Goal: Feedback & Contribution: Leave review/rating

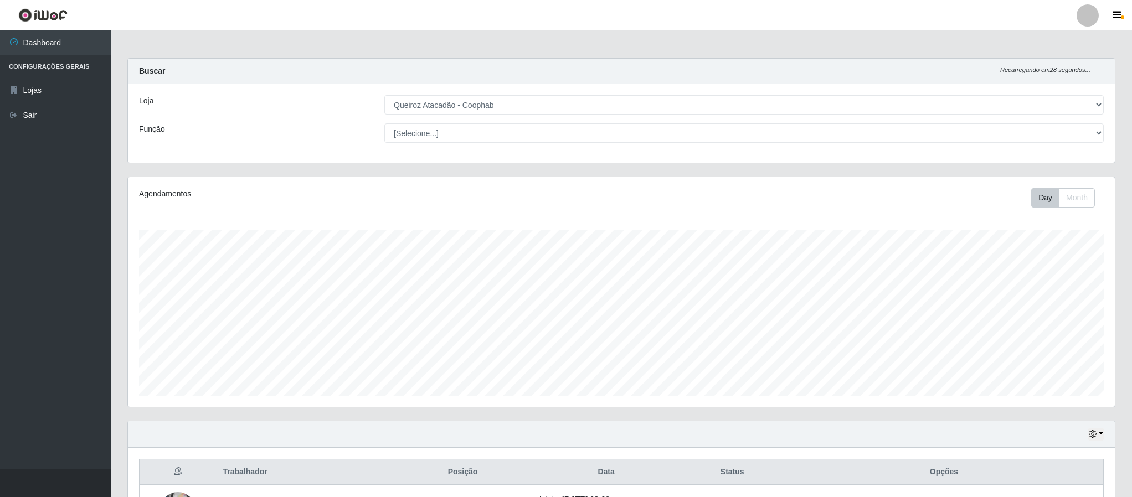
select select "463"
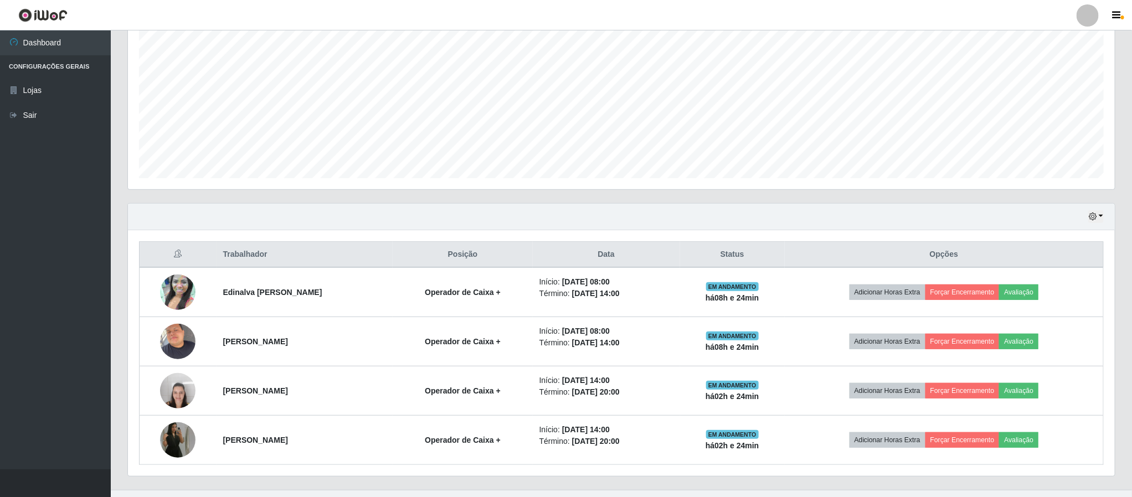
scroll to position [241, 0]
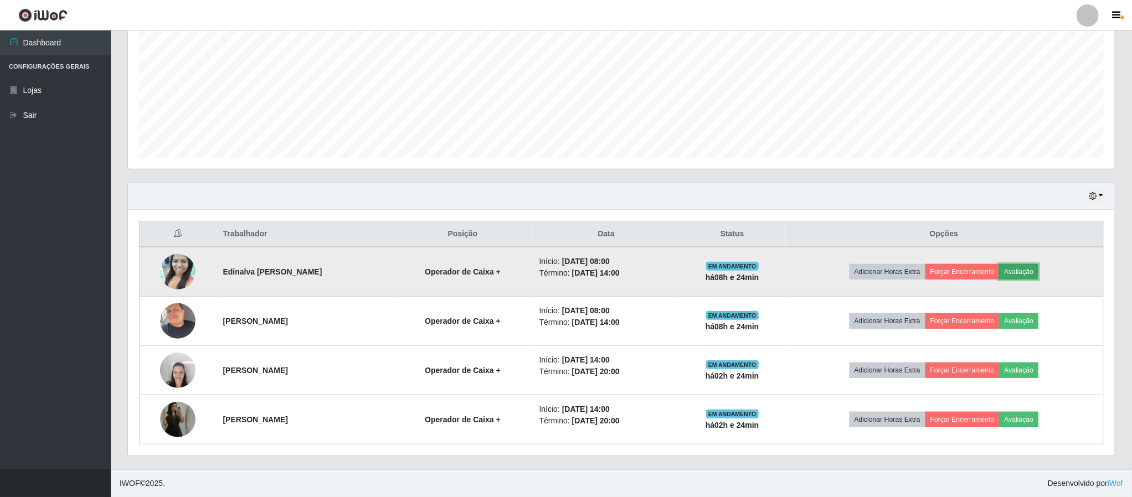
click at [1036, 271] on button "Avaliação" at bounding box center [1018, 272] width 39 height 16
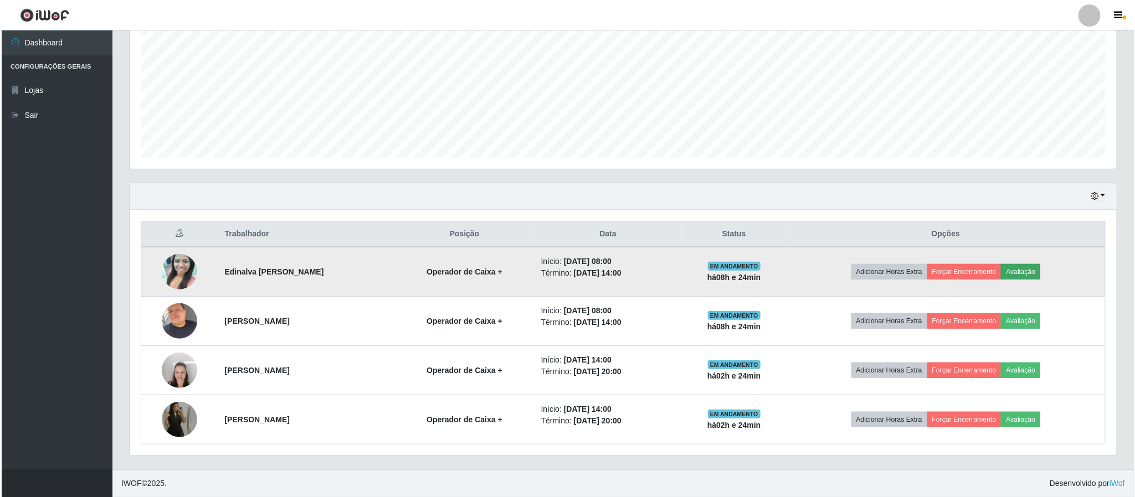
scroll to position [231, 977]
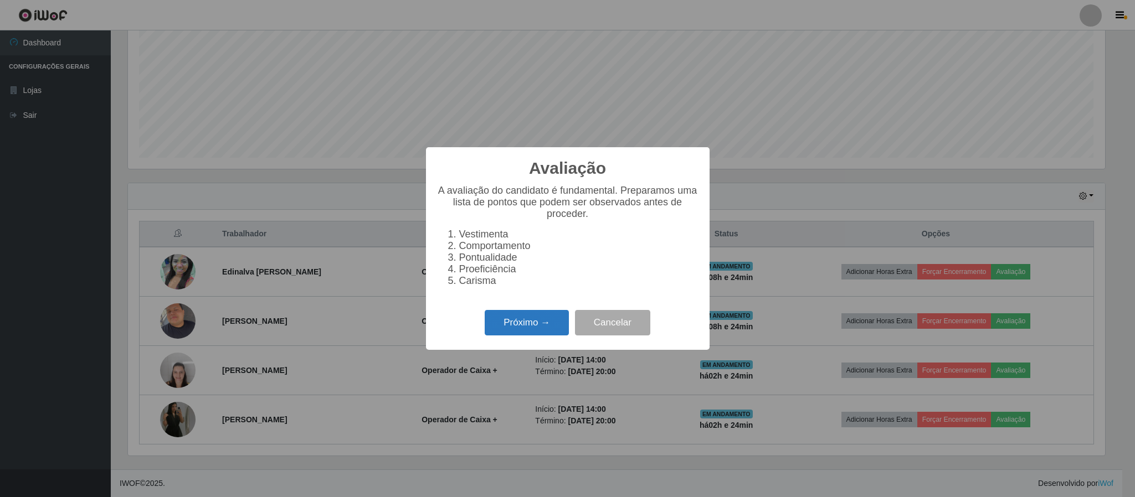
click at [516, 331] on button "Próximo →" at bounding box center [527, 323] width 84 height 26
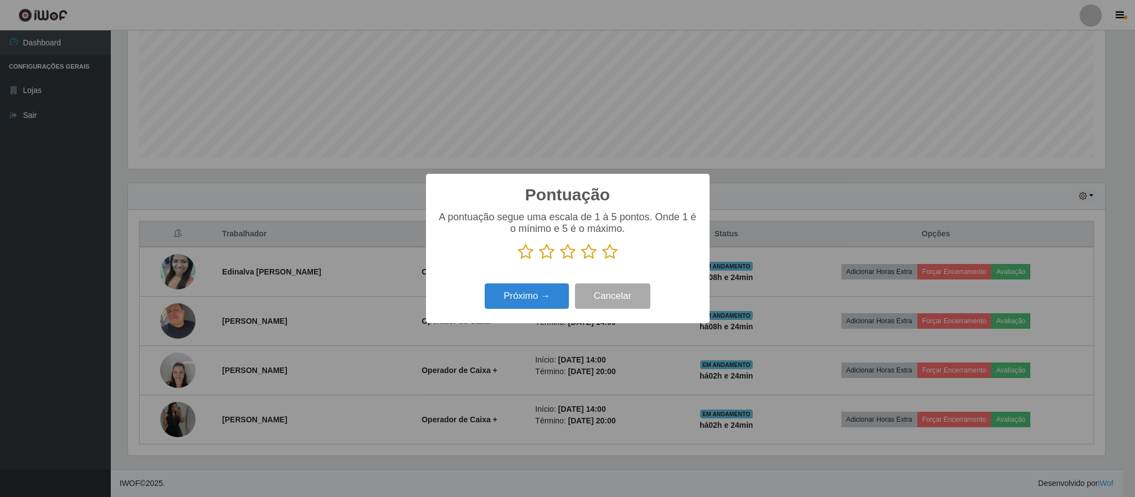
scroll to position [553612, 552866]
drag, startPoint x: 609, startPoint y: 255, endPoint x: 546, endPoint y: 293, distance: 73.8
click at [608, 256] on icon at bounding box center [610, 252] width 16 height 17
click at [602, 260] on input "radio" at bounding box center [602, 260] width 0 height 0
click at [529, 311] on div "Próximo → Cancelar" at bounding box center [567, 296] width 261 height 32
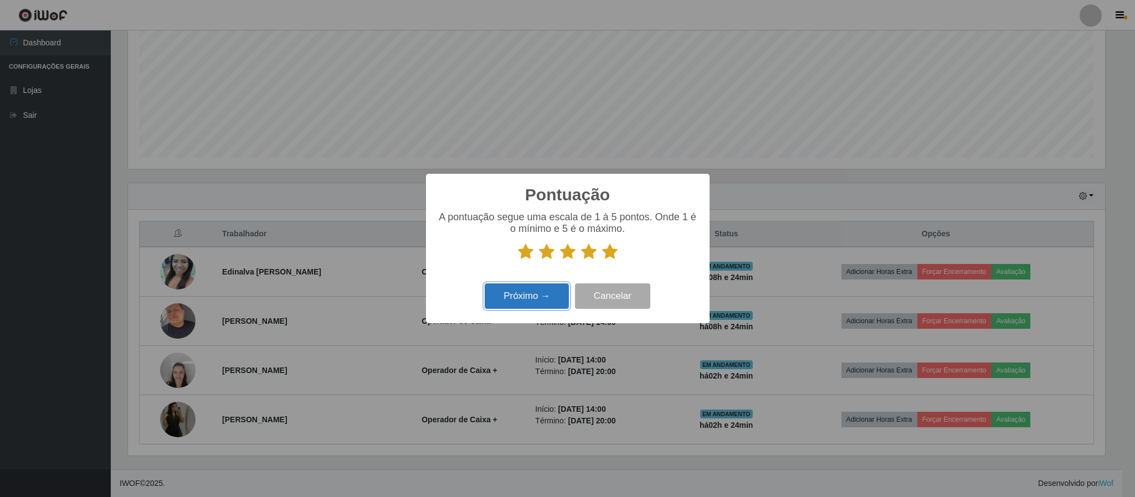
click at [526, 305] on button "Próximo →" at bounding box center [527, 297] width 84 height 26
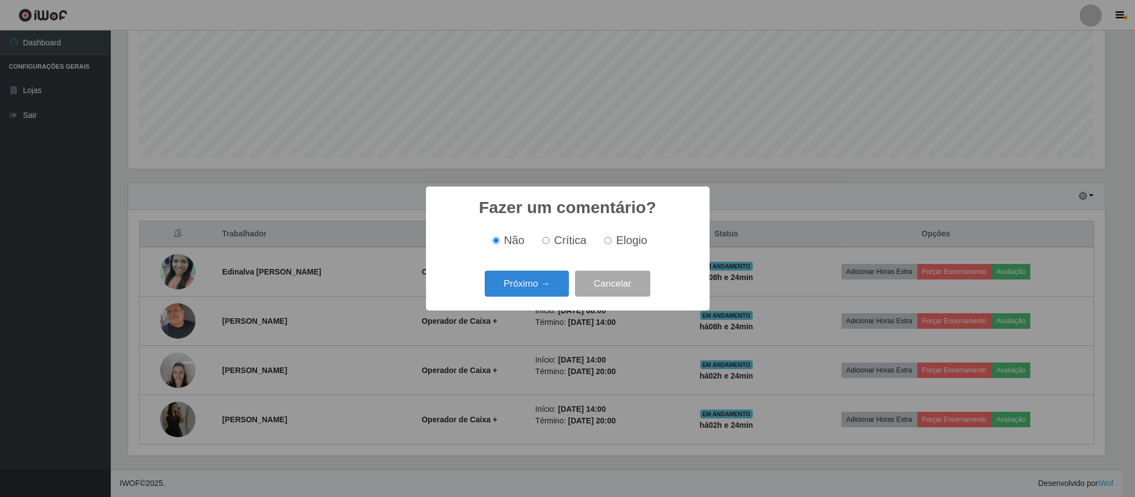
click at [606, 240] on input "Elogio" at bounding box center [607, 240] width 7 height 7
radio input "true"
click at [541, 296] on button "Próximo →" at bounding box center [527, 284] width 84 height 26
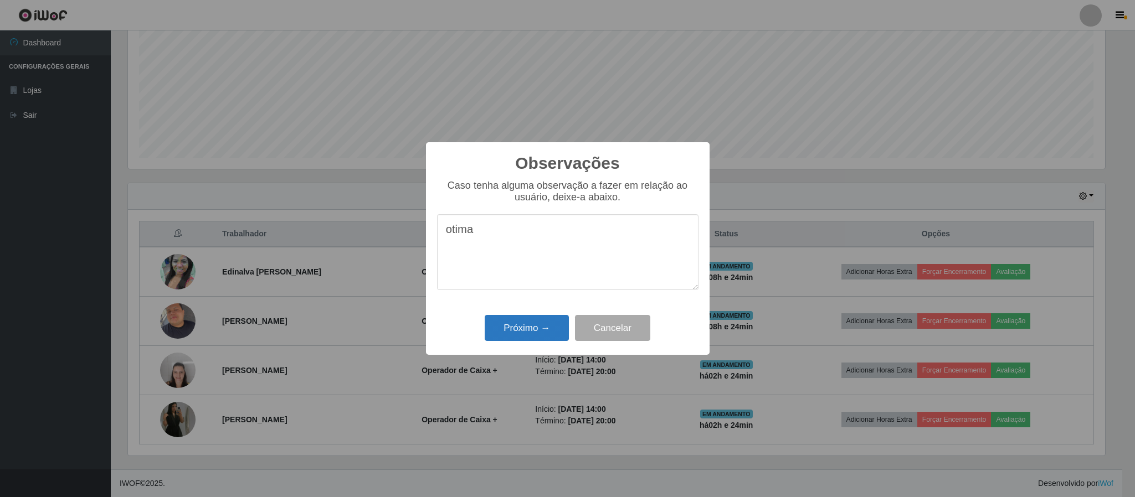
type textarea "otima"
click at [557, 330] on button "Próximo →" at bounding box center [527, 328] width 84 height 26
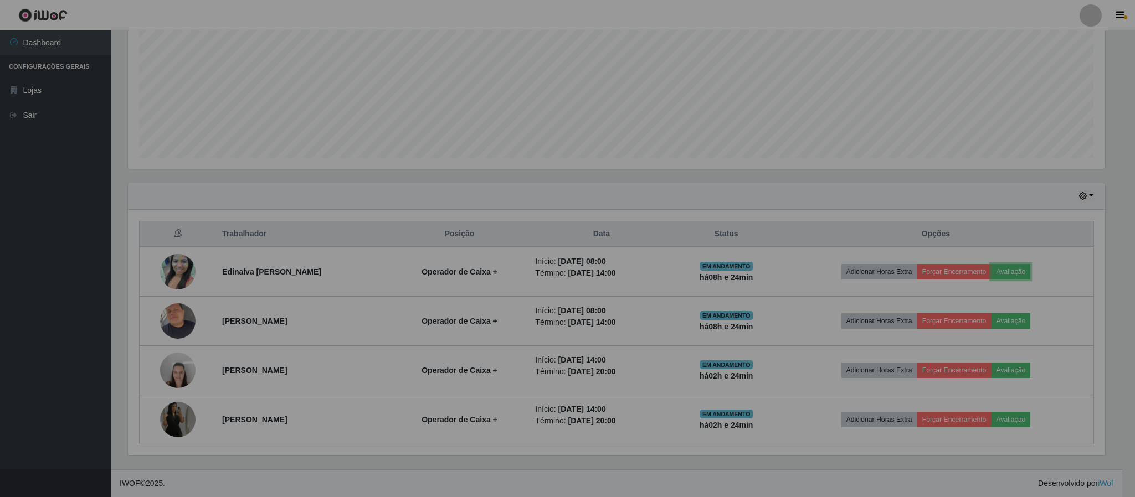
scroll to position [231, 986]
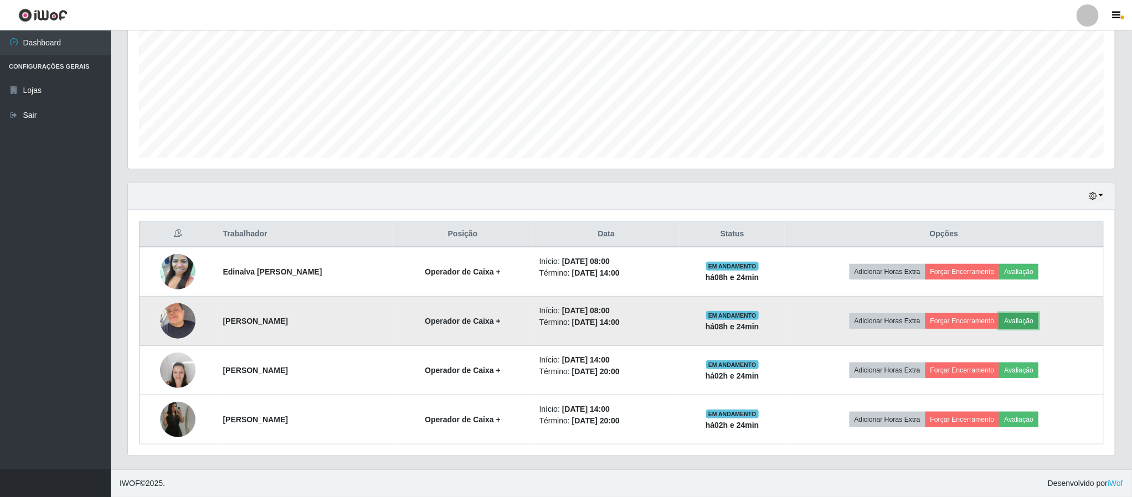
click at [1033, 319] on button "Avaliação" at bounding box center [1018, 321] width 39 height 16
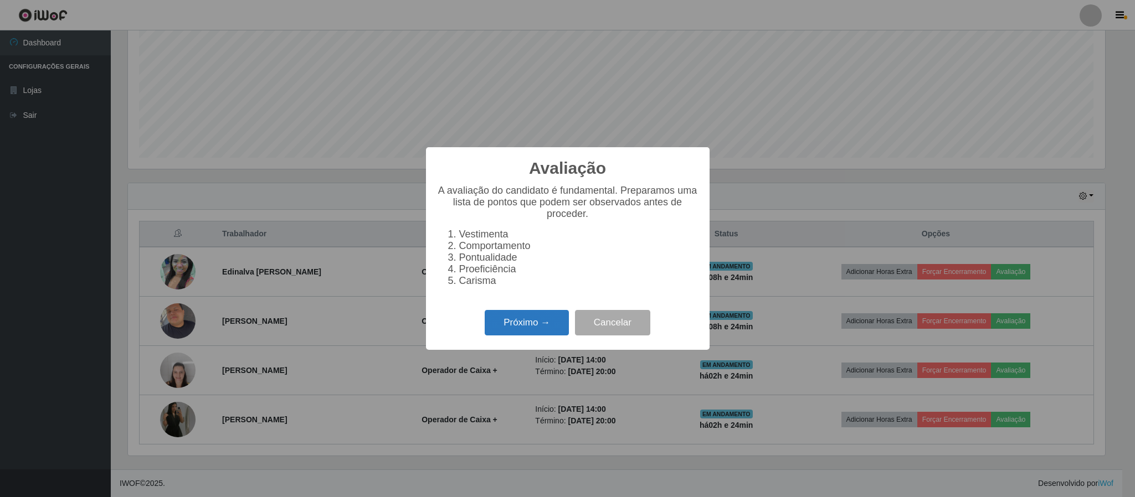
click at [552, 330] on button "Próximo →" at bounding box center [527, 323] width 84 height 26
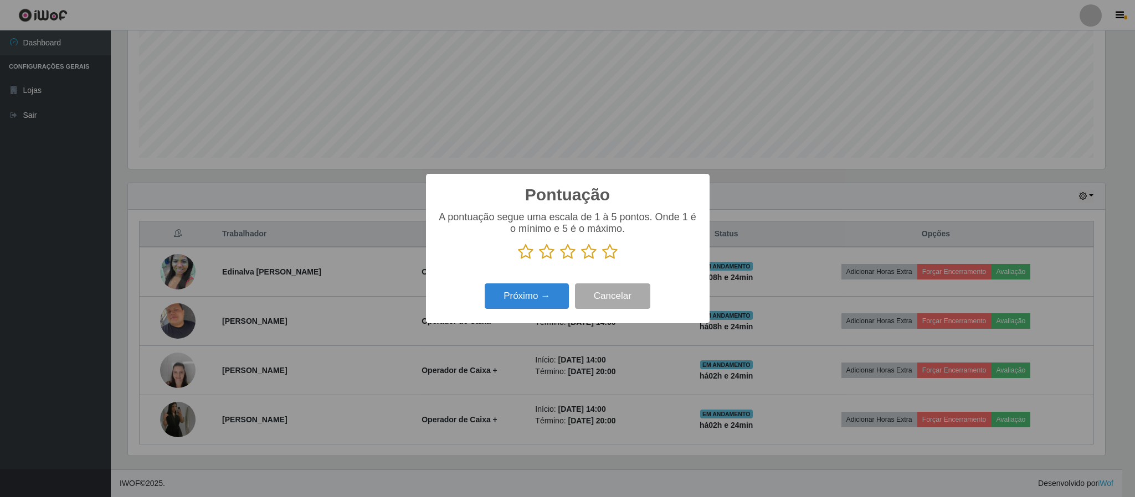
scroll to position [553612, 552866]
click at [610, 259] on icon at bounding box center [610, 252] width 16 height 17
click at [602, 260] on input "radio" at bounding box center [602, 260] width 0 height 0
click at [536, 295] on button "Próximo →" at bounding box center [527, 297] width 84 height 26
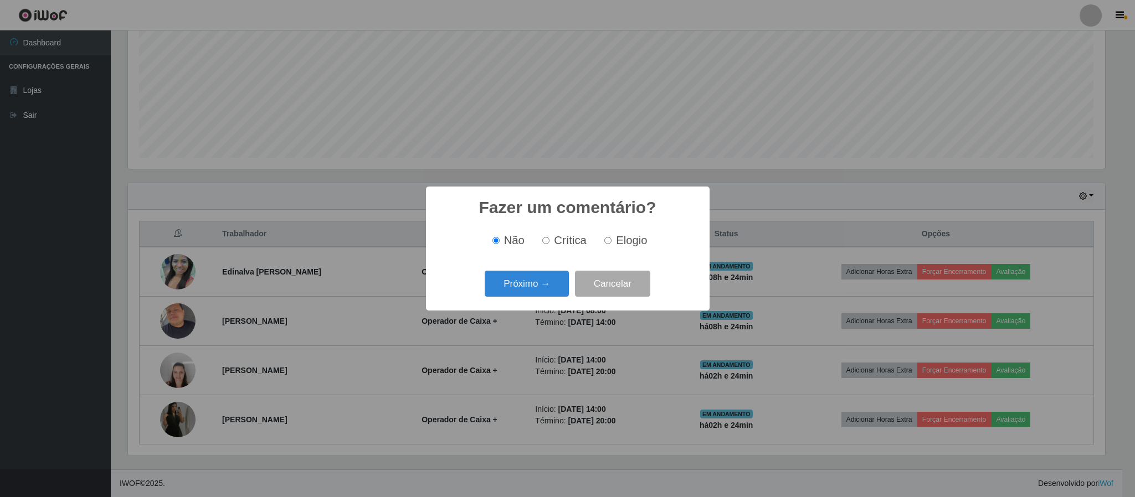
drag, startPoint x: 605, startPoint y: 239, endPoint x: 567, endPoint y: 259, distance: 43.6
click at [605, 241] on input "Elogio" at bounding box center [607, 240] width 7 height 7
radio input "true"
click at [549, 270] on div "Próximo → Cancelar" at bounding box center [567, 284] width 261 height 32
click at [552, 285] on button "Próximo →" at bounding box center [527, 284] width 84 height 26
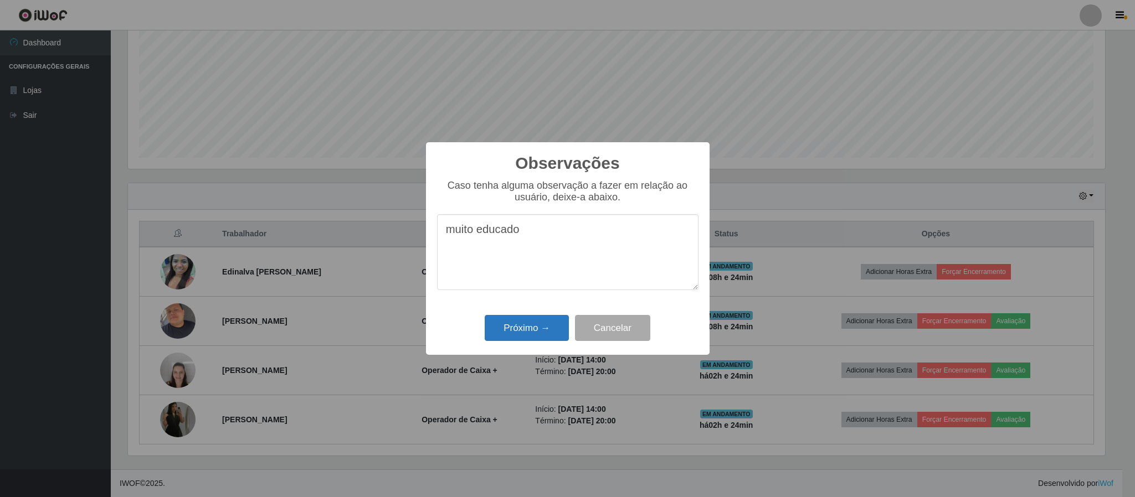
type textarea "muito educado"
click at [527, 325] on button "Próximo →" at bounding box center [527, 328] width 84 height 26
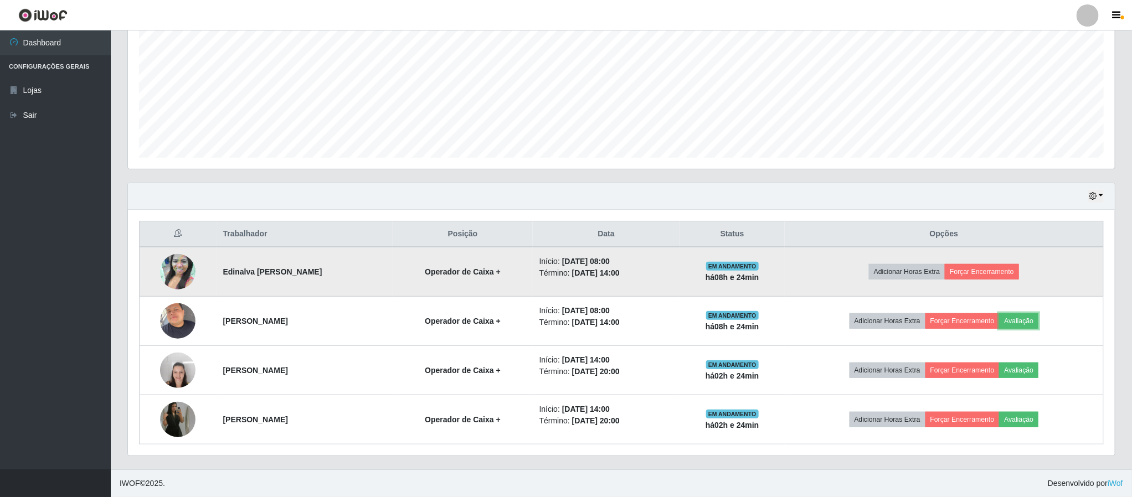
scroll to position [231, 986]
click at [1009, 268] on button "Forçar Encerramento" at bounding box center [982, 272] width 74 height 16
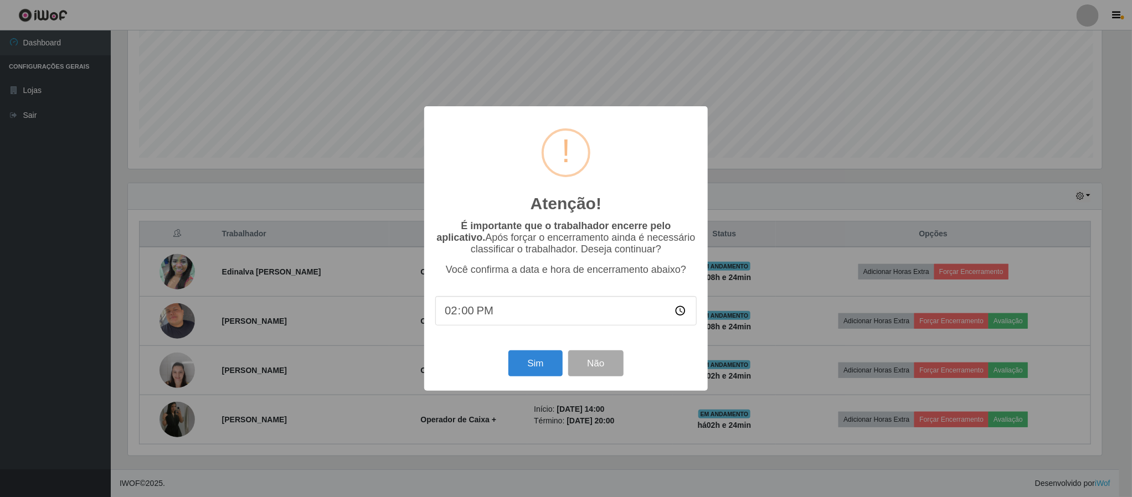
scroll to position [231, 977]
click at [519, 361] on button "Sim" at bounding box center [537, 364] width 54 height 26
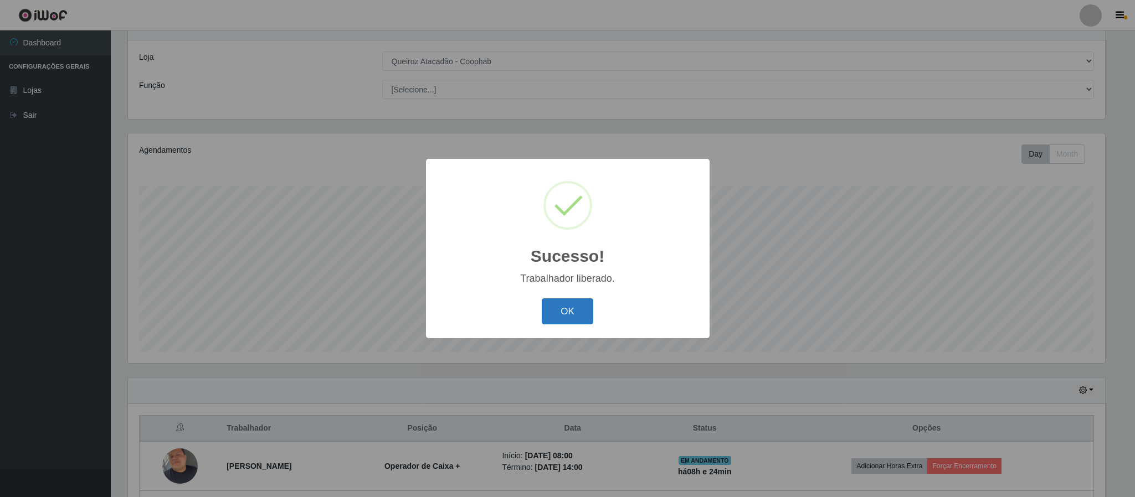
click at [582, 318] on button "OK" at bounding box center [568, 312] width 52 height 26
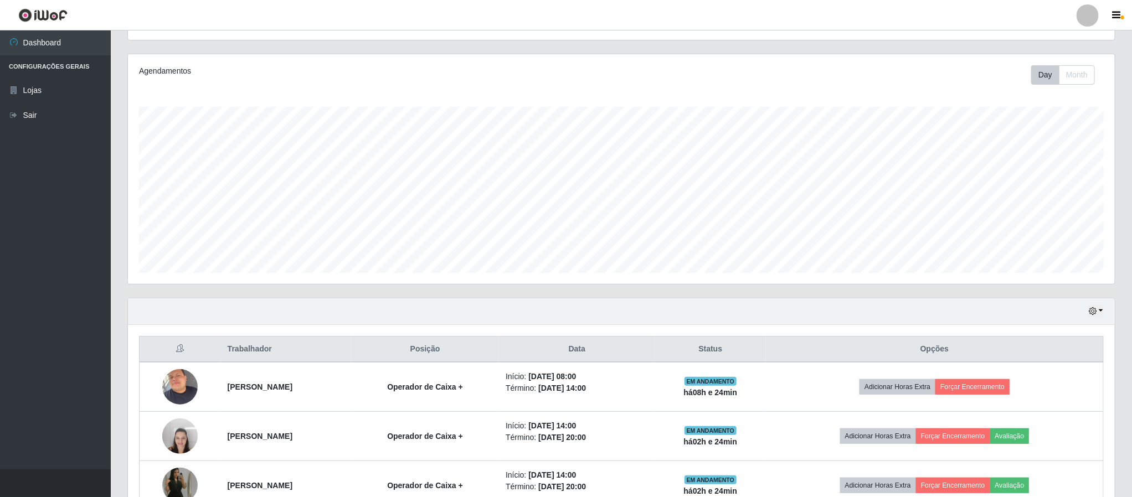
scroll to position [143, 0]
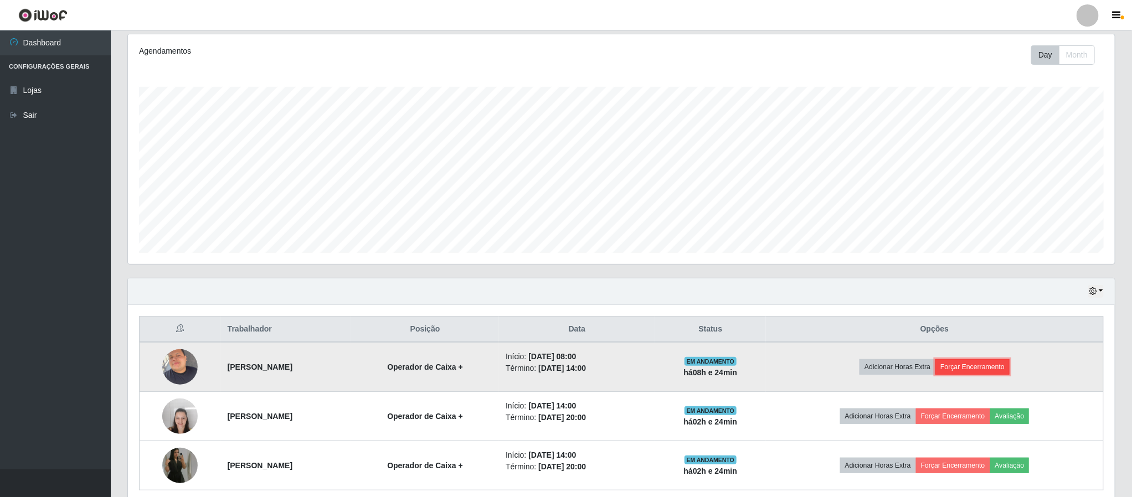
click at [981, 366] on button "Forçar Encerramento" at bounding box center [972, 367] width 74 height 16
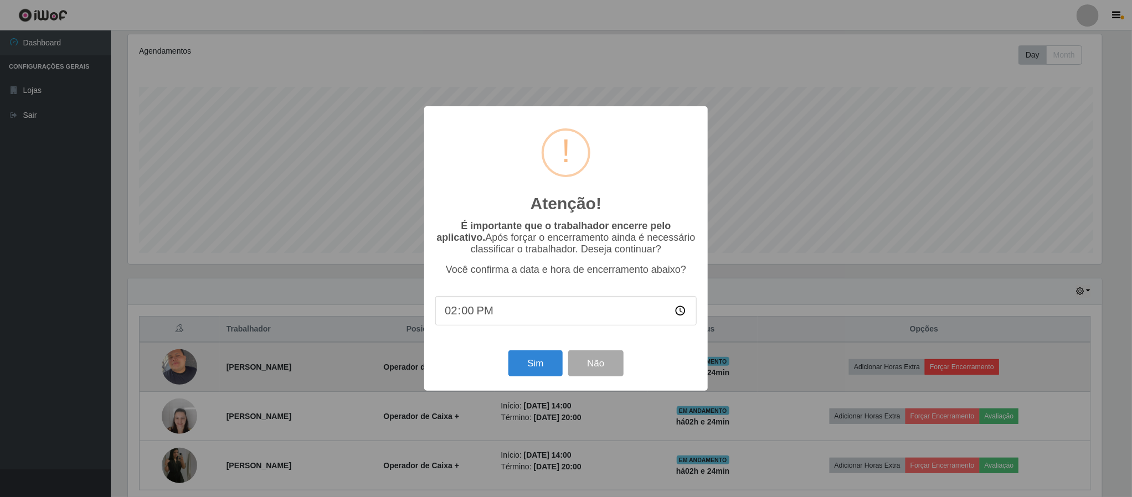
scroll to position [231, 977]
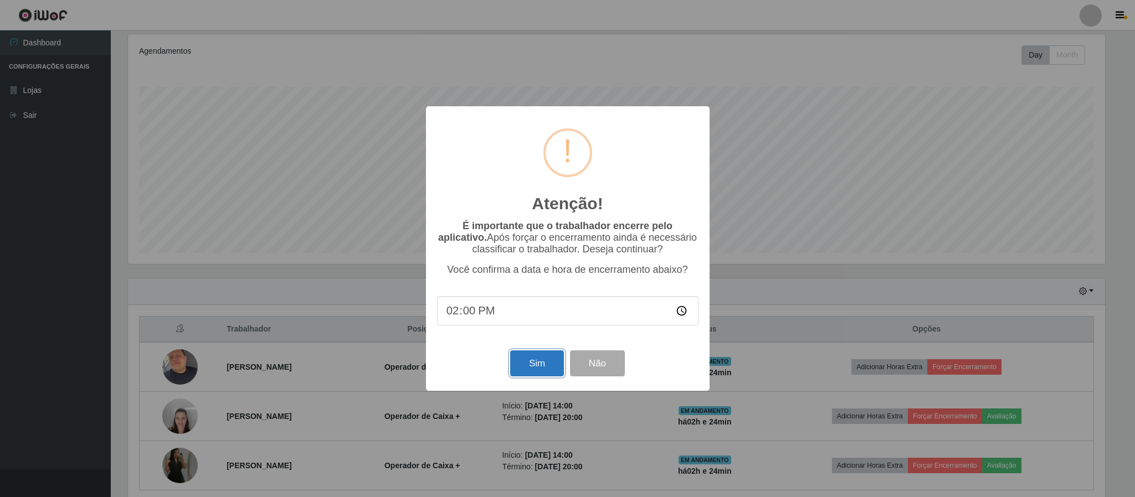
click at [534, 361] on button "Sim" at bounding box center [537, 364] width 54 height 26
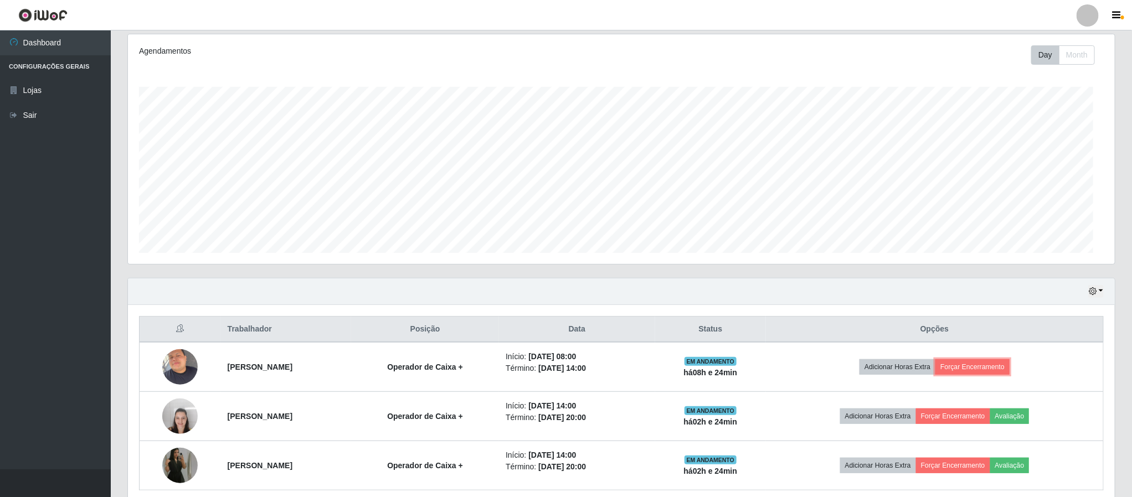
scroll to position [0, 0]
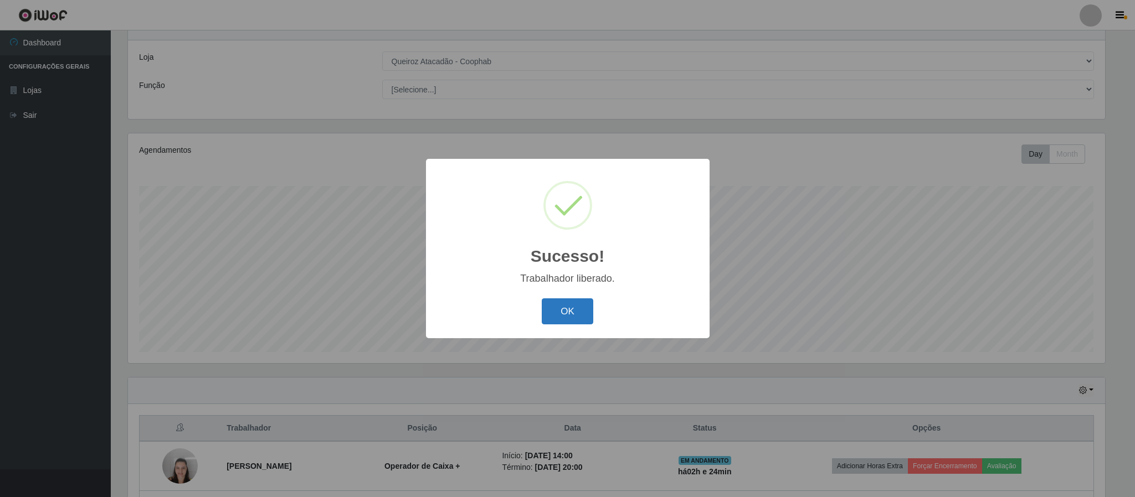
drag, startPoint x: 553, startPoint y: 310, endPoint x: 1134, endPoint y: 321, distance: 580.5
click at [554, 310] on button "OK" at bounding box center [568, 312] width 52 height 26
